Goal: Find specific page/section: Find specific page/section

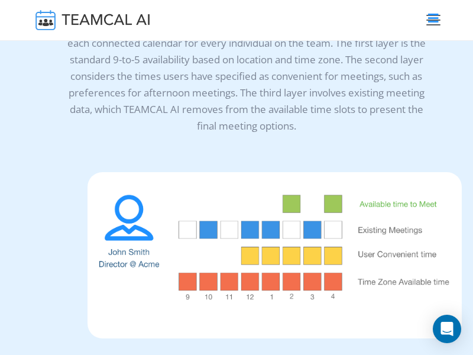
scroll to position [10320, 0]
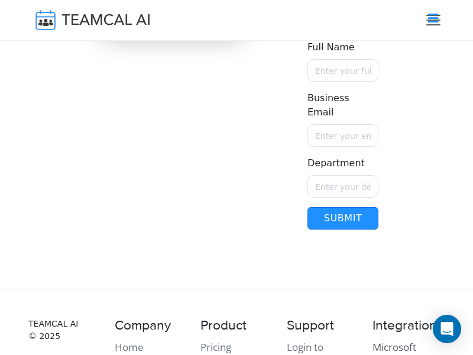
click at [394, 348] on link "Microsoft Teams (ADI)" at bounding box center [400, 355] width 56 height 30
